Goal: Information Seeking & Learning: Learn about a topic

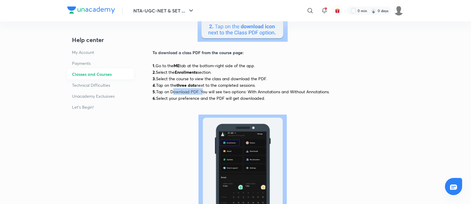
click at [104, 9] on img at bounding box center [91, 10] width 48 height 7
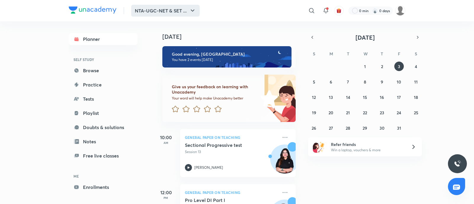
click at [172, 9] on button "NTA-UGC-NET & SET ..." at bounding box center [165, 11] width 68 height 12
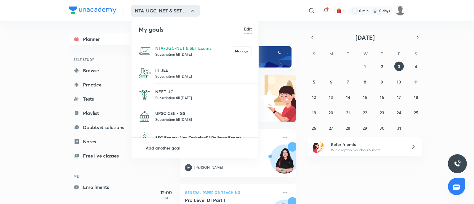
click at [181, 67] on p "IIT JEE" at bounding box center [203, 70] width 97 height 6
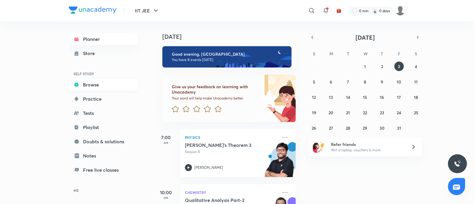
click at [103, 84] on link "Browse" at bounding box center [103, 85] width 69 height 12
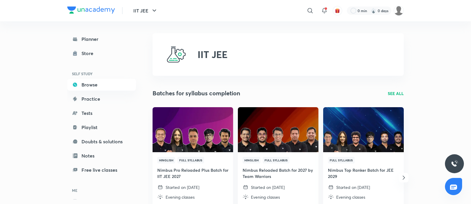
click at [398, 90] on p "SEE ALL" at bounding box center [396, 93] width 16 height 6
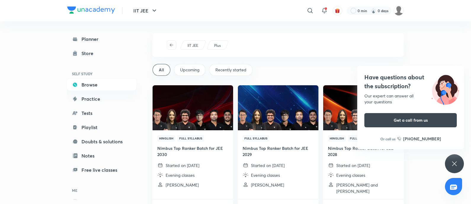
click at [224, 66] on div "Recently started" at bounding box center [231, 70] width 44 height 12
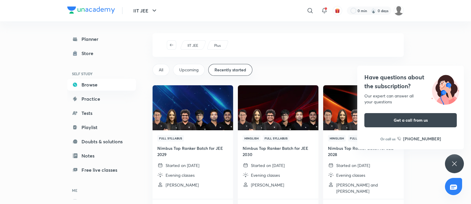
click at [462, 159] on div "Have questions about the subscription? Our expert can answer all your questions…" at bounding box center [454, 163] width 19 height 19
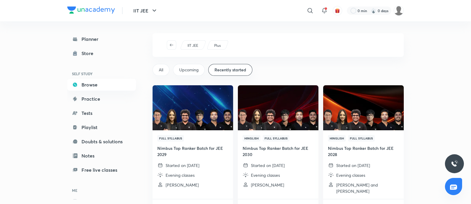
scroll to position [23, 0]
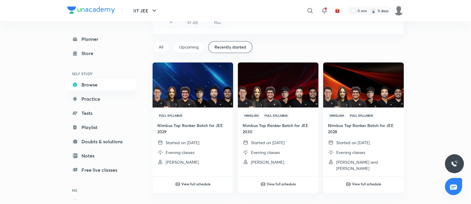
click at [159, 46] on span "All" at bounding box center [161, 47] width 4 height 6
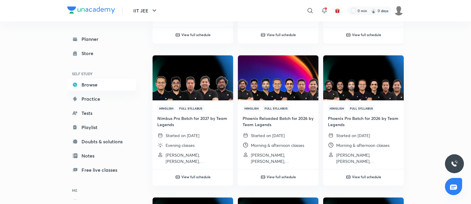
scroll to position [152, 0]
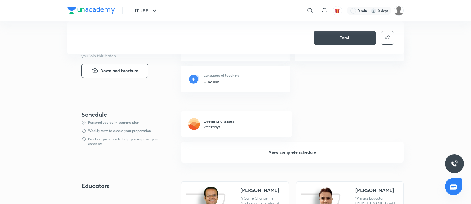
click at [283, 146] on button "View complete schedule" at bounding box center [292, 152] width 223 height 21
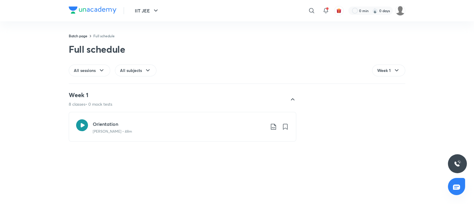
click at [133, 107] on div "Week 1 8 classes • 0 mock tests Orientation Rohit Mishra • 48m" at bounding box center [183, 117] width 228 height 60
click at [90, 65] on div "All sessions" at bounding box center [89, 71] width 41 height 12
click at [82, 96] on span "Classes" at bounding box center [81, 98] width 14 height 6
click at [99, 4] on div "IIT JEE ​ 0 min 0 days" at bounding box center [237, 10] width 337 height 21
click at [101, 11] on img at bounding box center [93, 10] width 48 height 7
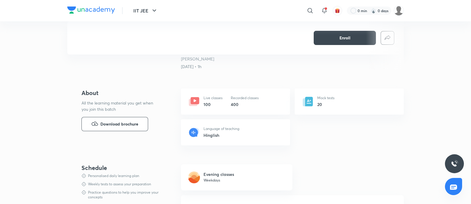
scroll to position [217, 0]
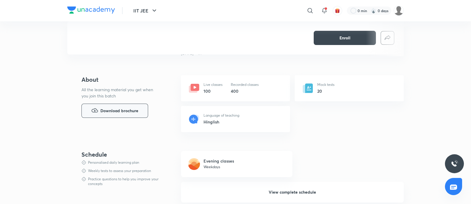
click at [134, 113] on span "Download brochure" at bounding box center [119, 111] width 38 height 7
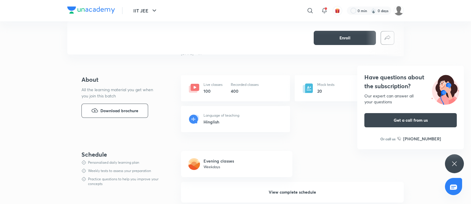
click at [317, 114] on div "Live classes 100 Recorded classes 400 Mock tests 20 Language of teaching Hingli…" at bounding box center [292, 103] width 223 height 57
drag, startPoint x: 286, startPoint y: 192, endPoint x: 249, endPoint y: 184, distance: 37.9
click at [249, 184] on button "View complete schedule" at bounding box center [292, 192] width 223 height 21
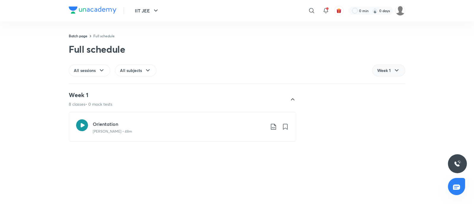
click at [392, 69] on div "Week 1" at bounding box center [388, 71] width 33 height 12
click at [93, 69] on span "All sessions" at bounding box center [85, 71] width 22 height 6
click at [93, 84] on span "All sessions" at bounding box center [84, 86] width 21 height 6
click at [143, 69] on div "All subjects" at bounding box center [135, 71] width 41 height 12
click at [235, 48] on div "Full schedule" at bounding box center [153, 49] width 168 height 12
